Goal: Navigation & Orientation: Find specific page/section

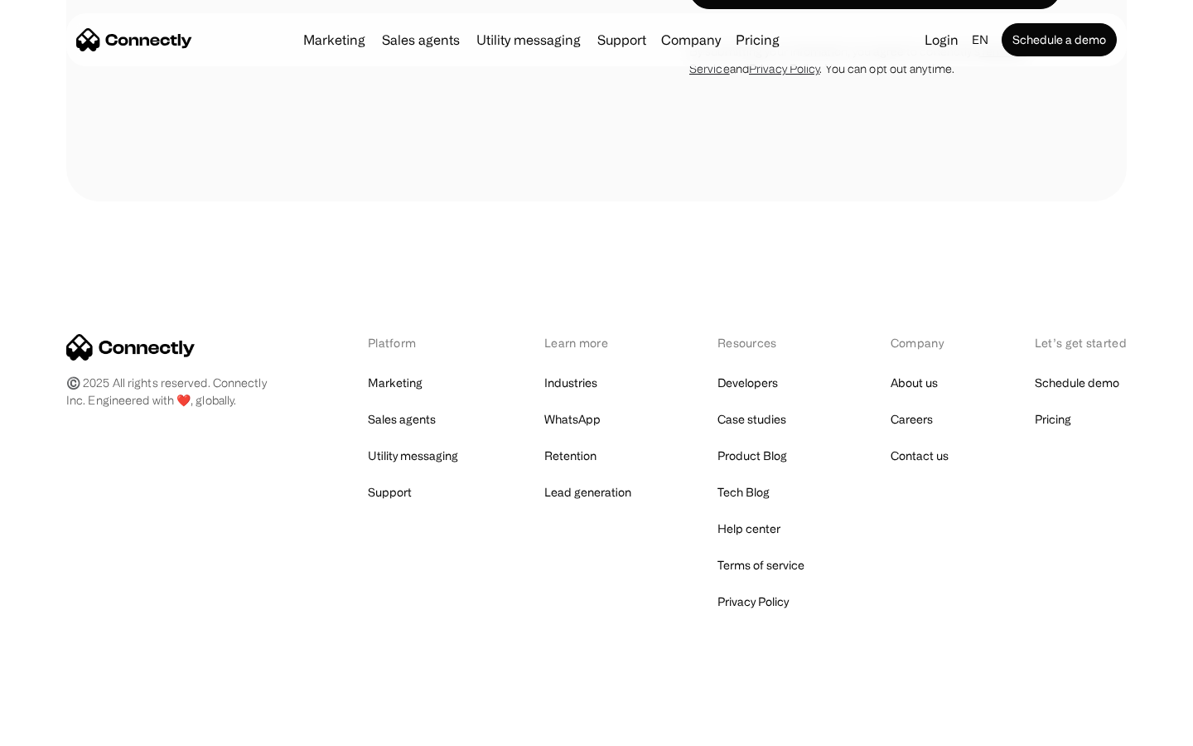
scroll to position [5382, 0]
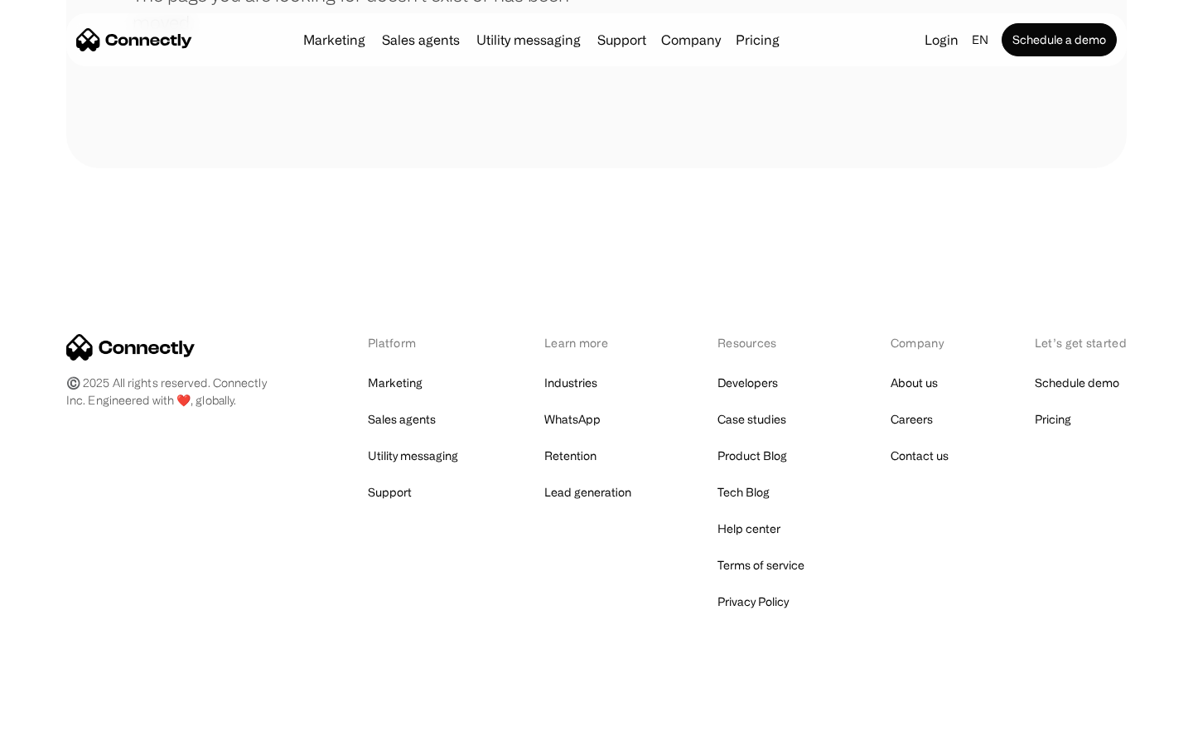
scroll to position [302, 0]
